Goal: Task Accomplishment & Management: Manage account settings

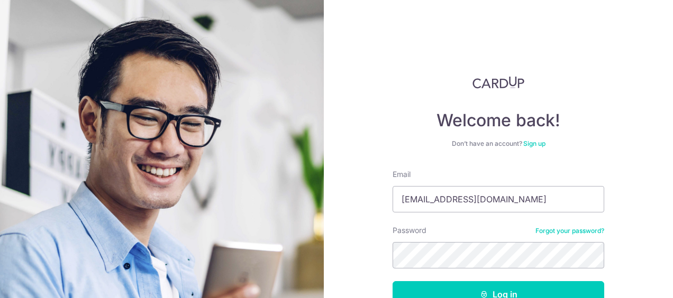
click at [365, 197] on div "Welcome back! Don’t have an account? Sign up Email toh.xinying8@gmail.com Passw…" at bounding box center [498, 149] width 349 height 298
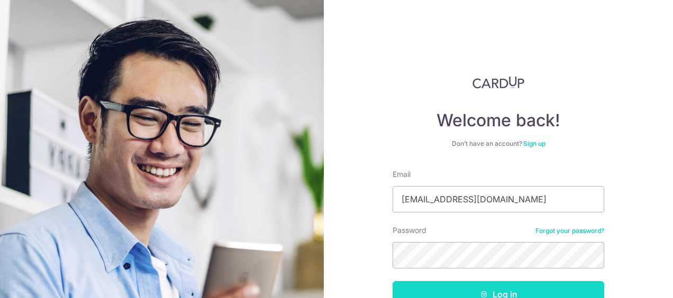
click at [490, 292] on button "Log in" at bounding box center [498, 294] width 212 height 26
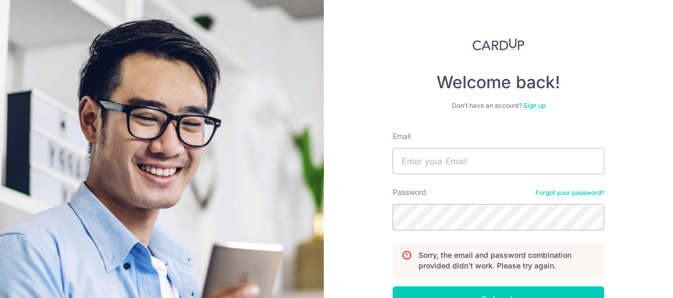
scroll to position [53, 0]
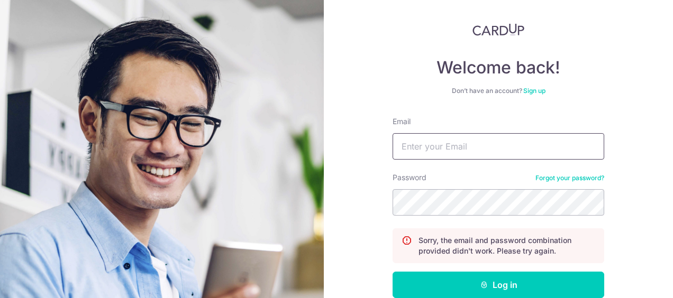
type input "[EMAIL_ADDRESS][DOMAIN_NAME]"
click at [381, 199] on div "Welcome back! Don’t have an account? Sign up Email toh.xinying8@gmail.com Passw…" at bounding box center [498, 149] width 349 height 298
click at [392, 272] on button "Log in" at bounding box center [498, 285] width 212 height 26
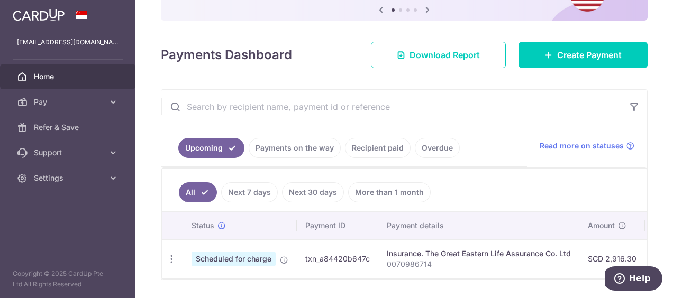
scroll to position [148, 0]
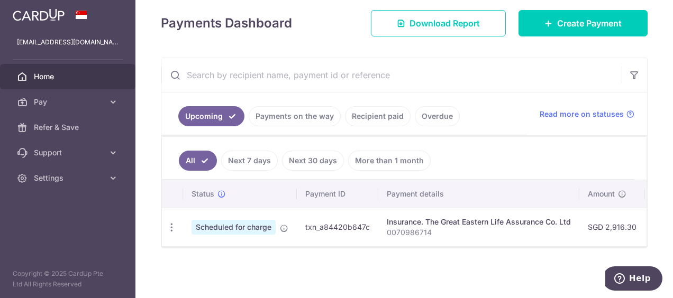
click at [370, 111] on link "Recipient paid" at bounding box center [378, 116] width 66 height 20
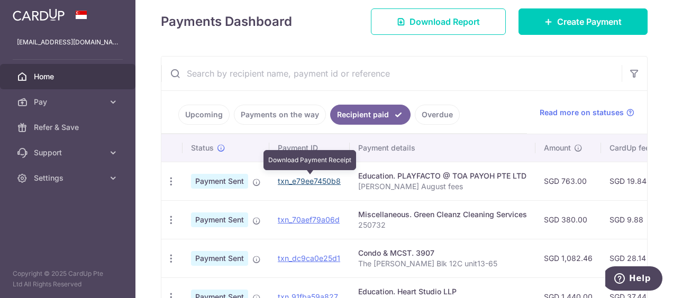
click at [300, 178] on link "txn_e79ee7450b8" at bounding box center [309, 181] width 63 height 9
